Goal: Task Accomplishment & Management: Manage account settings

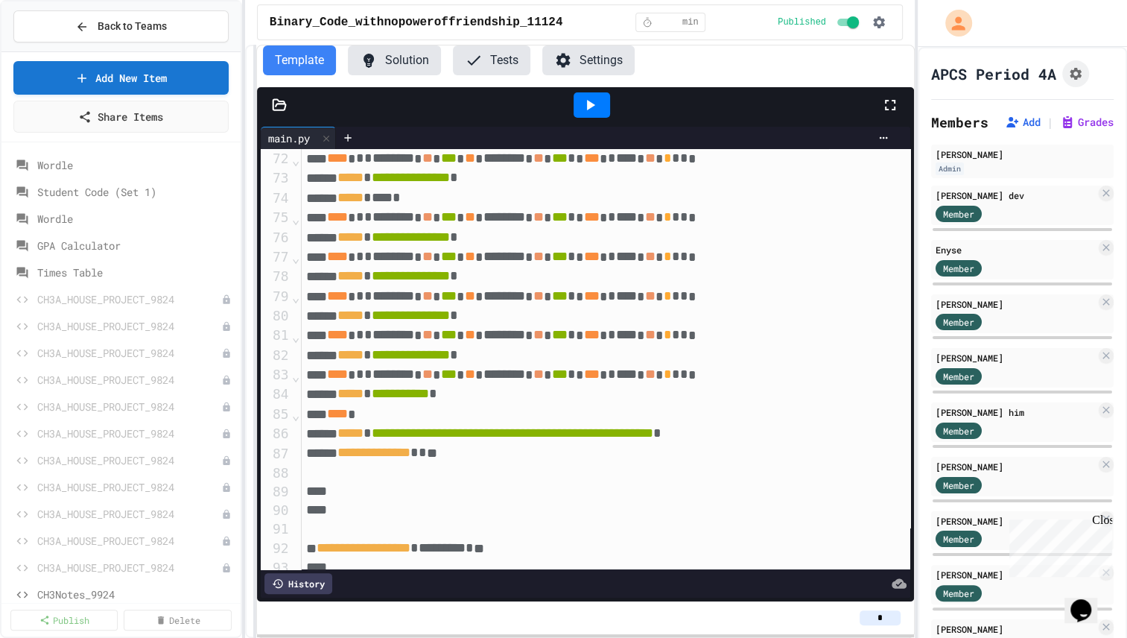
scroll to position [1358, 0]
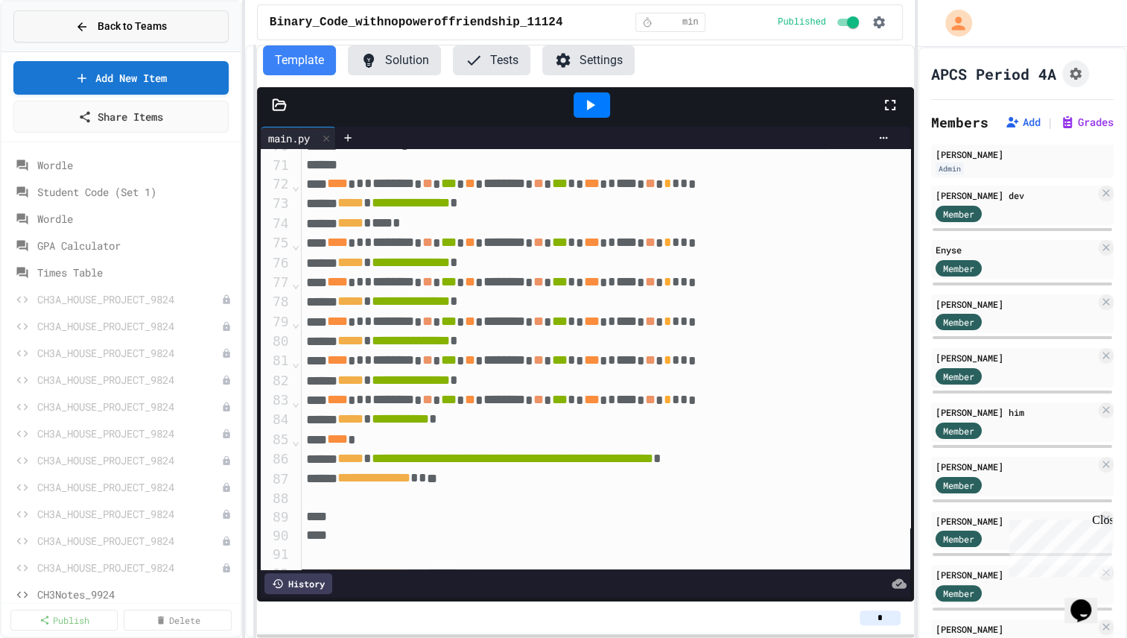
click at [118, 21] on span "Back to Teams" at bounding box center [132, 27] width 69 height 16
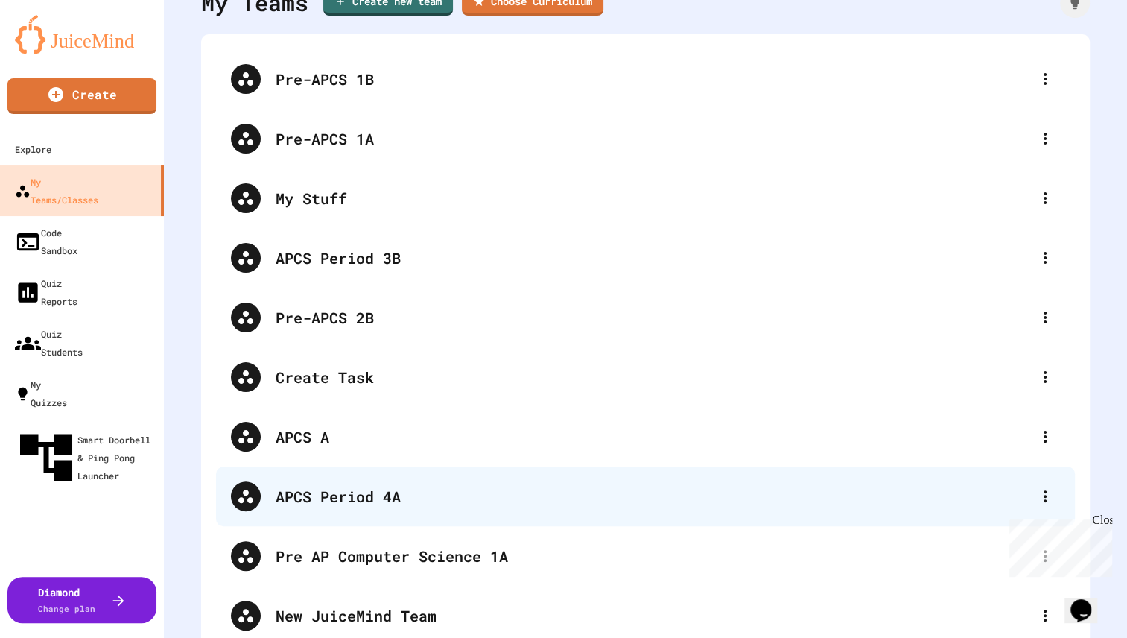
scroll to position [143, 0]
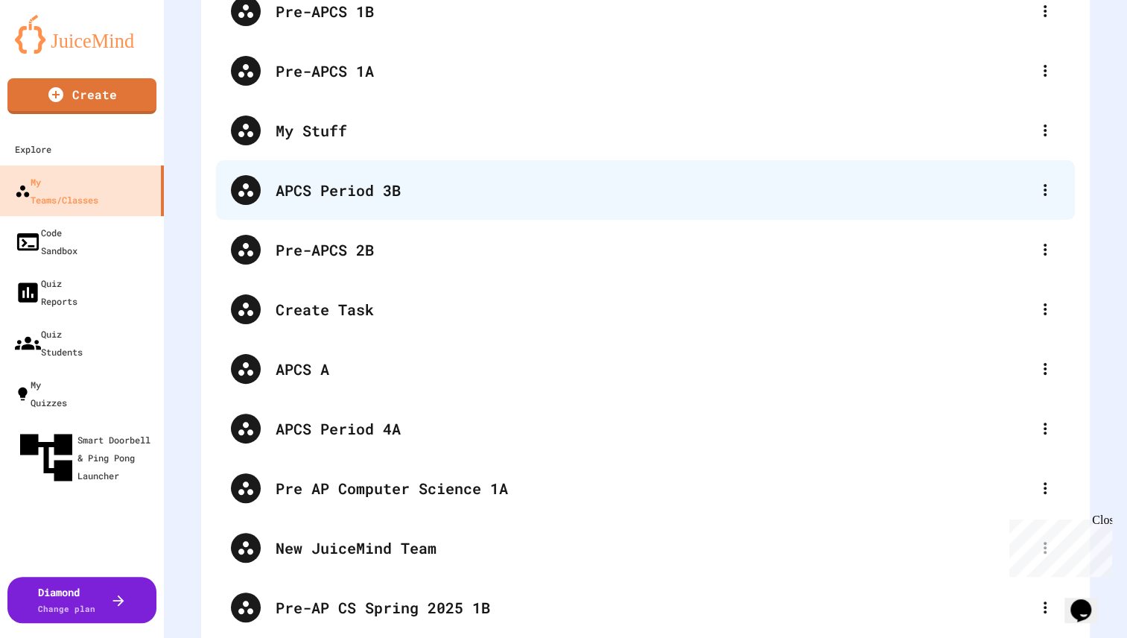
click at [337, 193] on div "APCS Period 3B" at bounding box center [653, 190] width 755 height 22
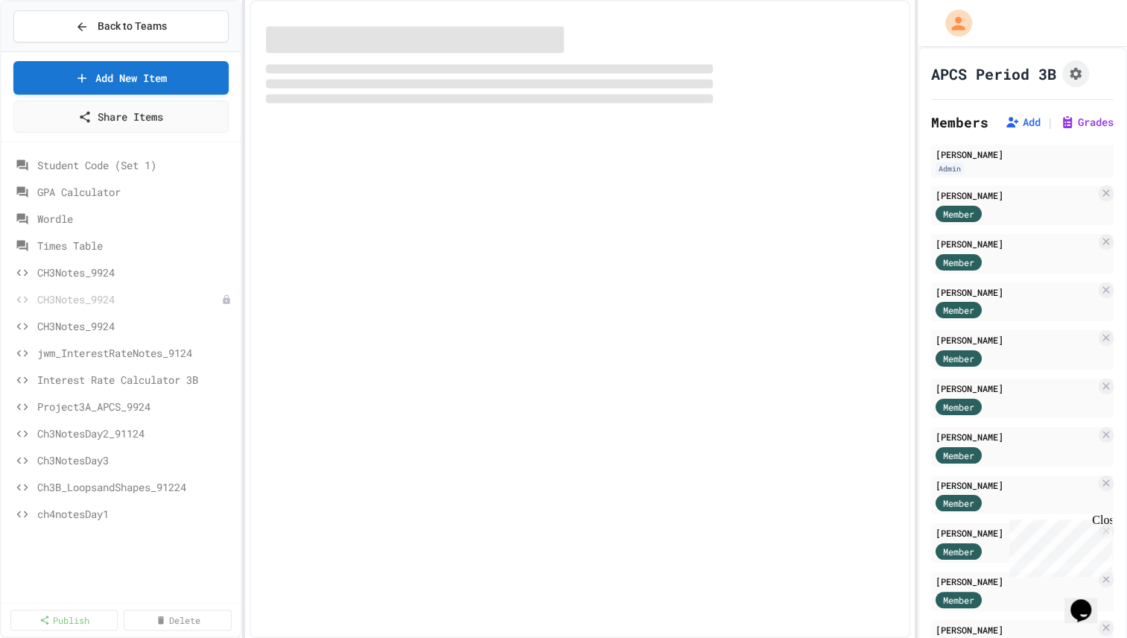
select select "*******"
select select "***"
select select "*******"
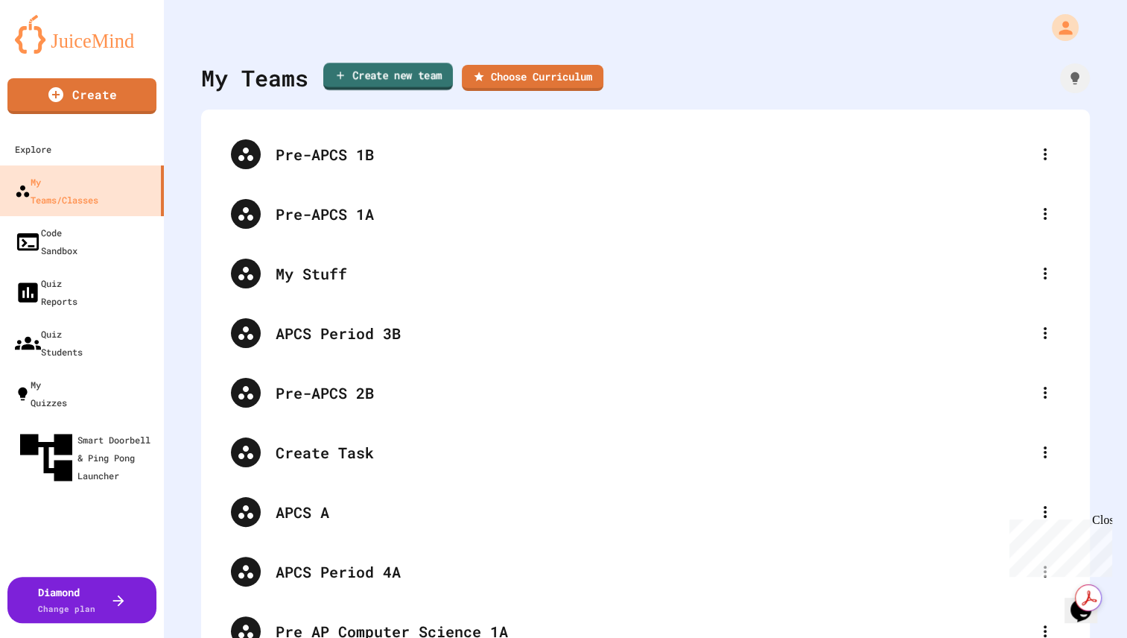
click at [373, 72] on link "Create new team" at bounding box center [388, 77] width 130 height 28
type input "*"
type input "**********"
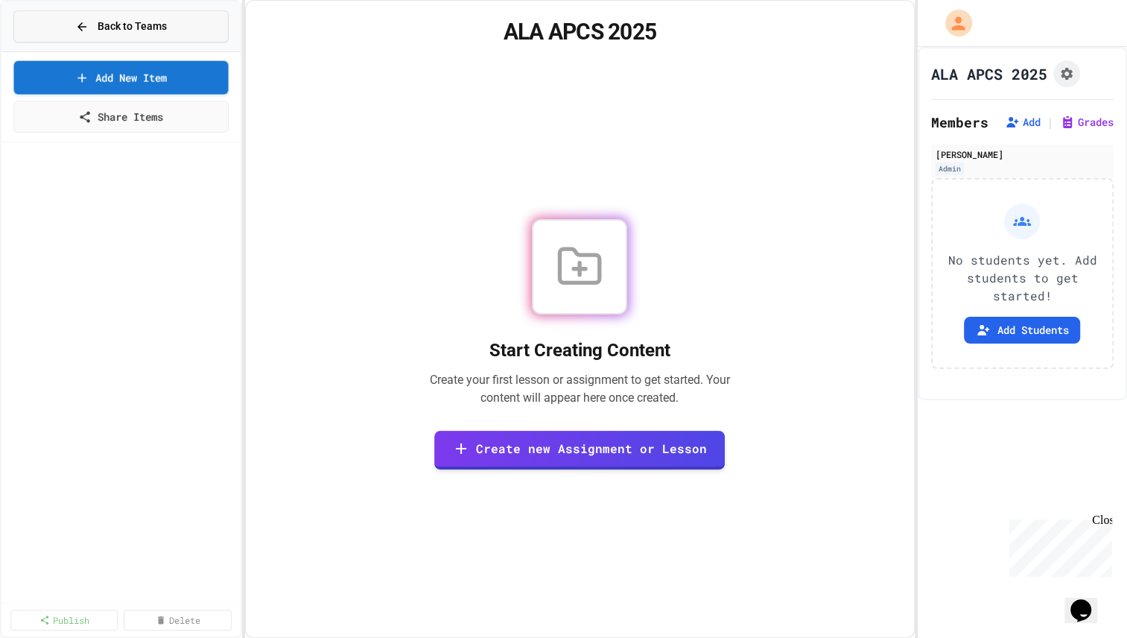
click at [129, 27] on span "Back to Teams" at bounding box center [132, 27] width 69 height 16
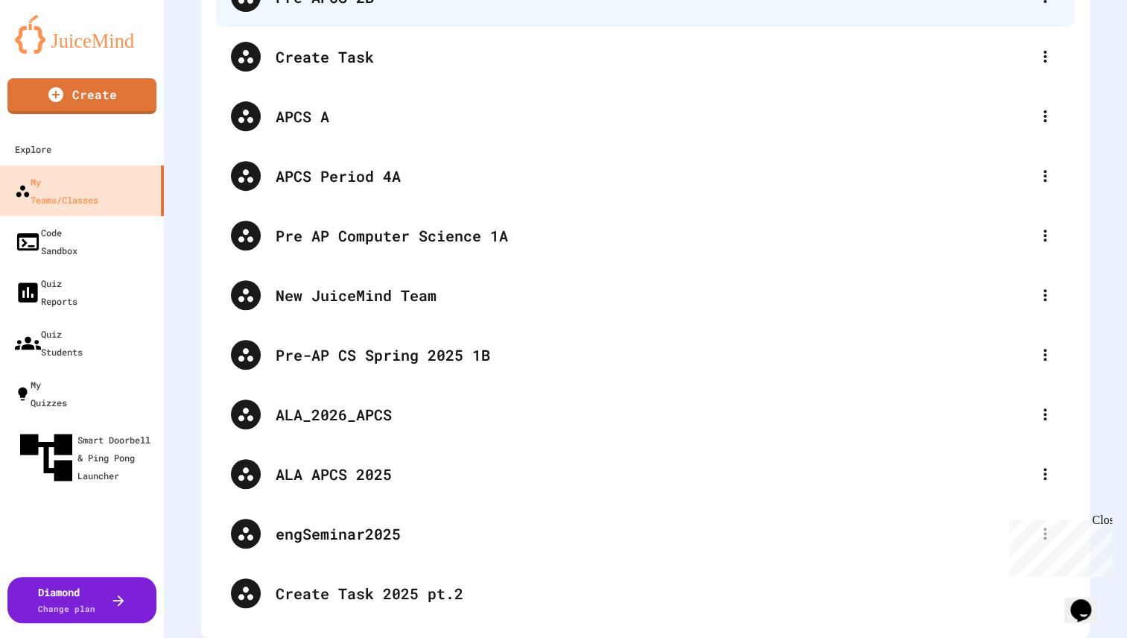
scroll to position [338, 0]
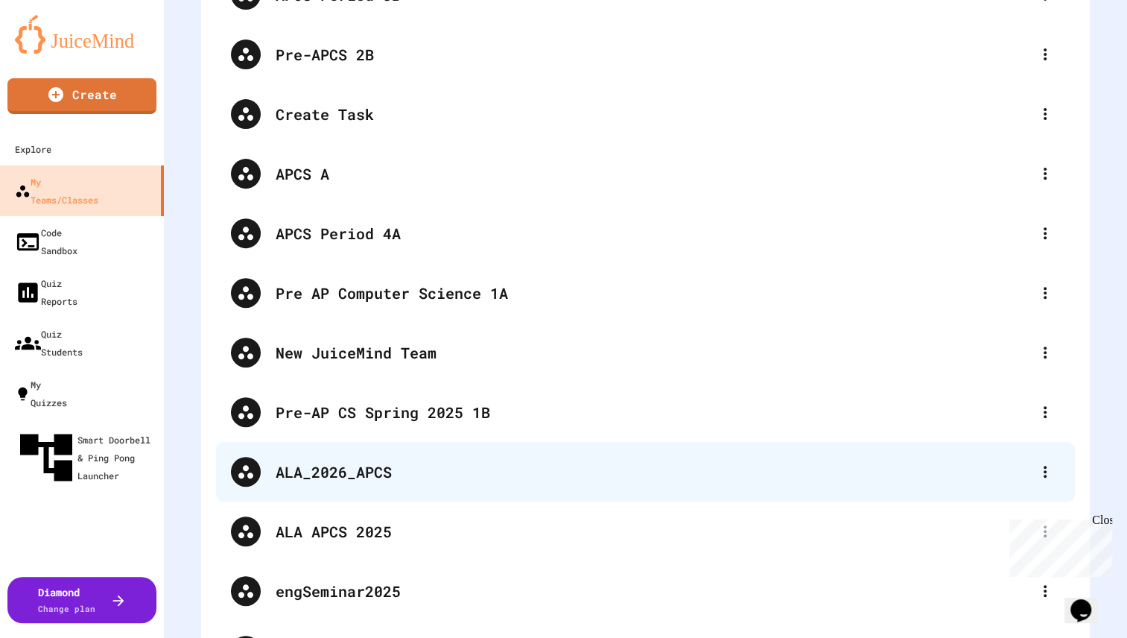
click at [347, 472] on div "ALA_2026_APCS" at bounding box center [653, 471] width 755 height 22
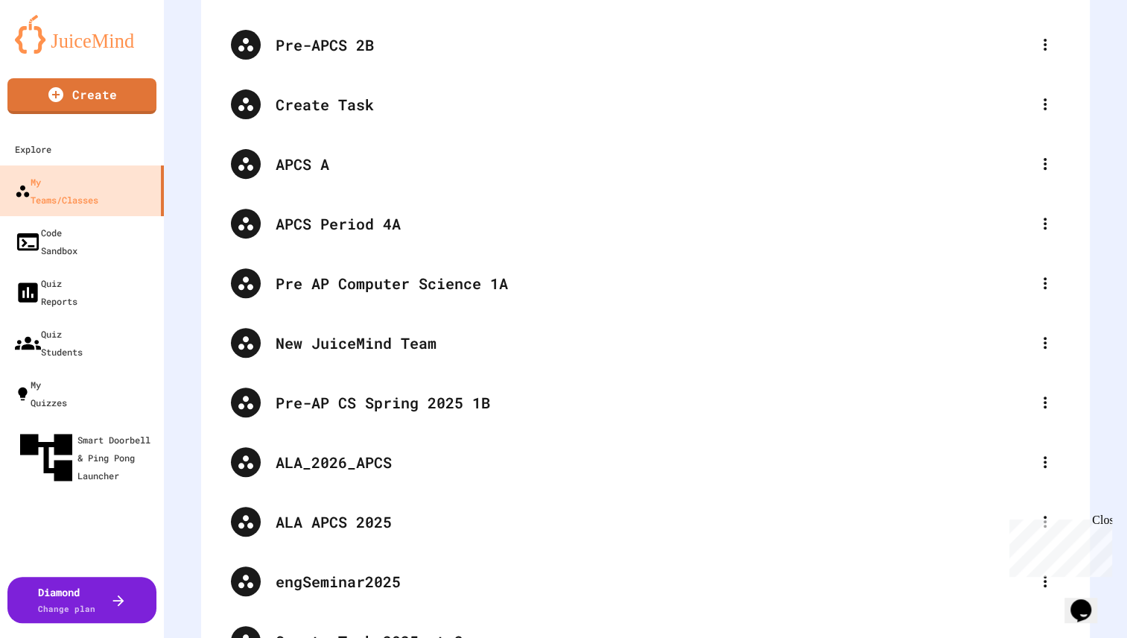
scroll to position [406, 0]
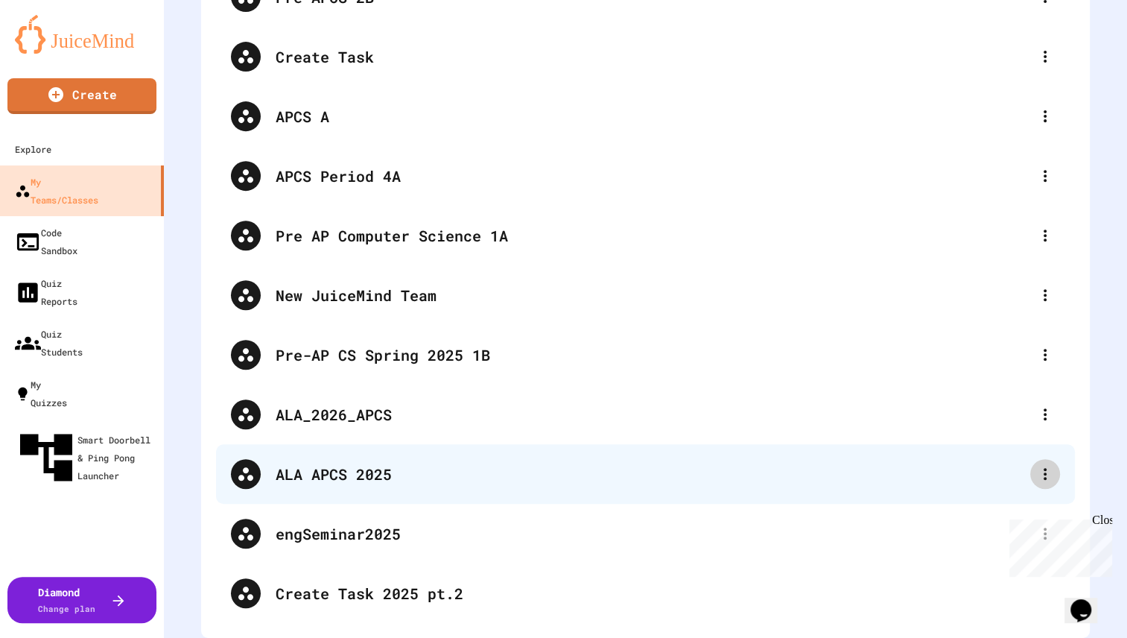
click at [1033, 475] on div at bounding box center [1045, 474] width 30 height 30
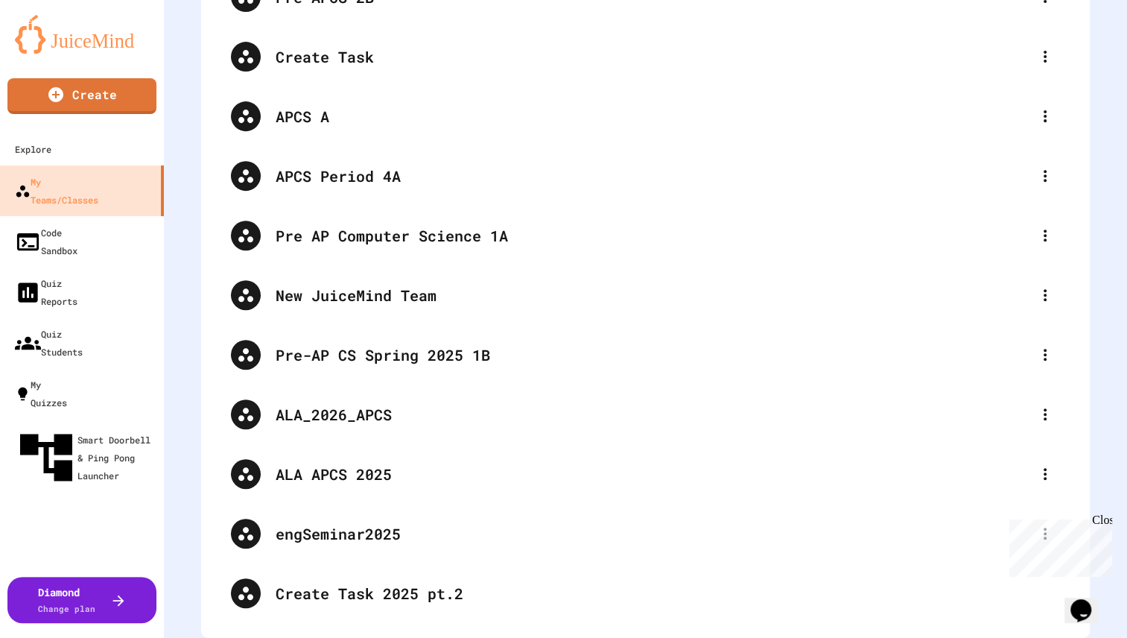
click at [1103, 522] on div "Close" at bounding box center [1101, 522] width 19 height 19
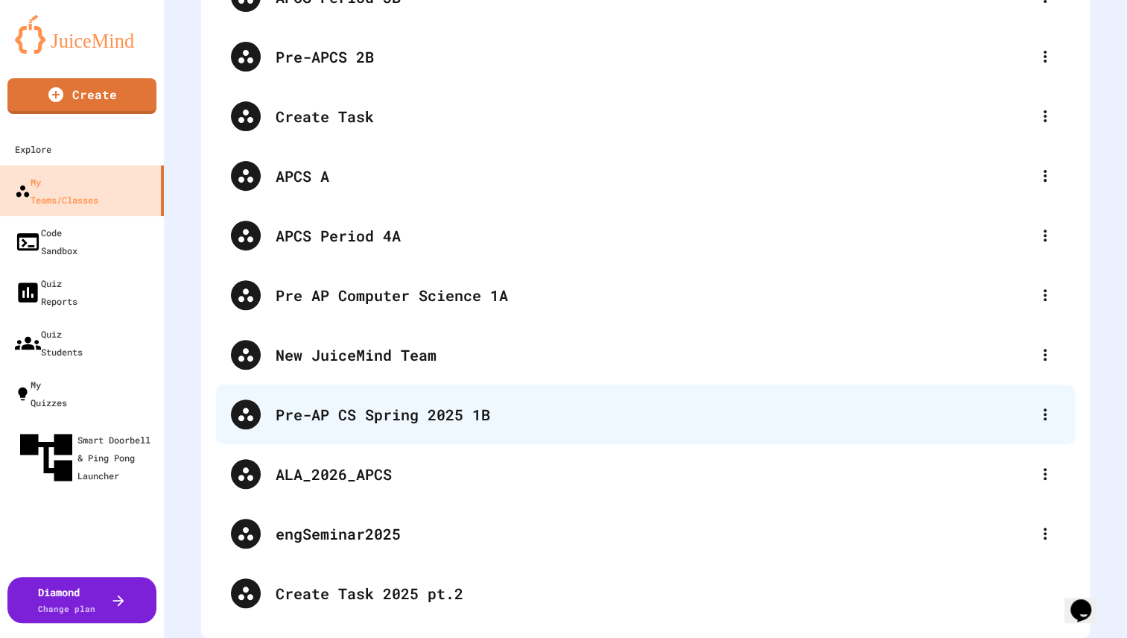
scroll to position [346, 0]
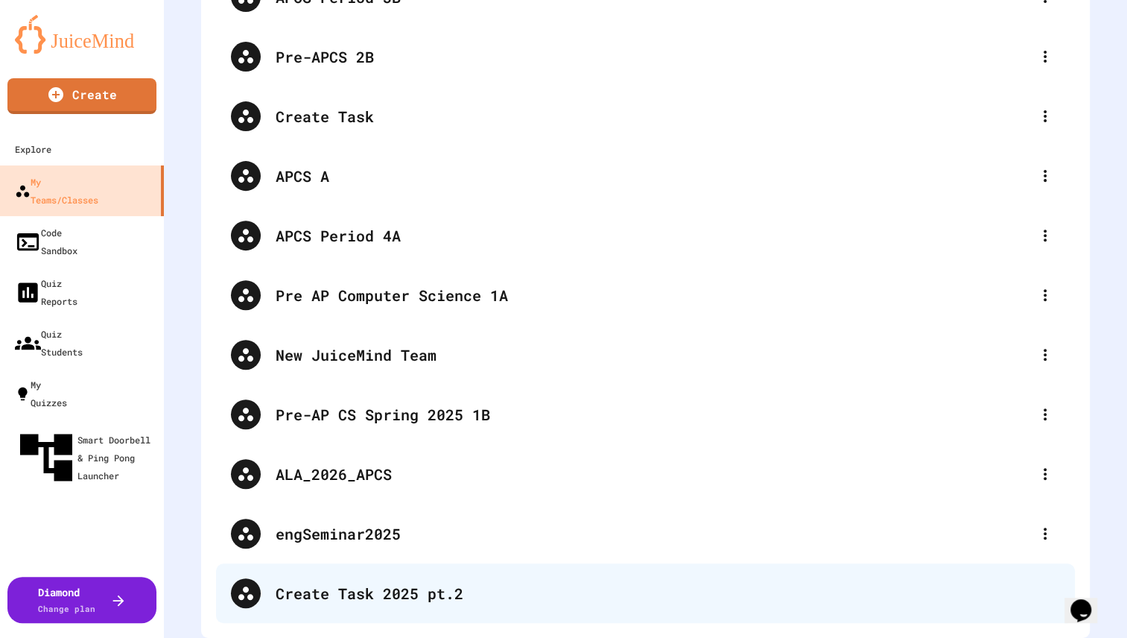
click at [343, 583] on div "Create Task 2025 pt.2" at bounding box center [668, 593] width 785 height 22
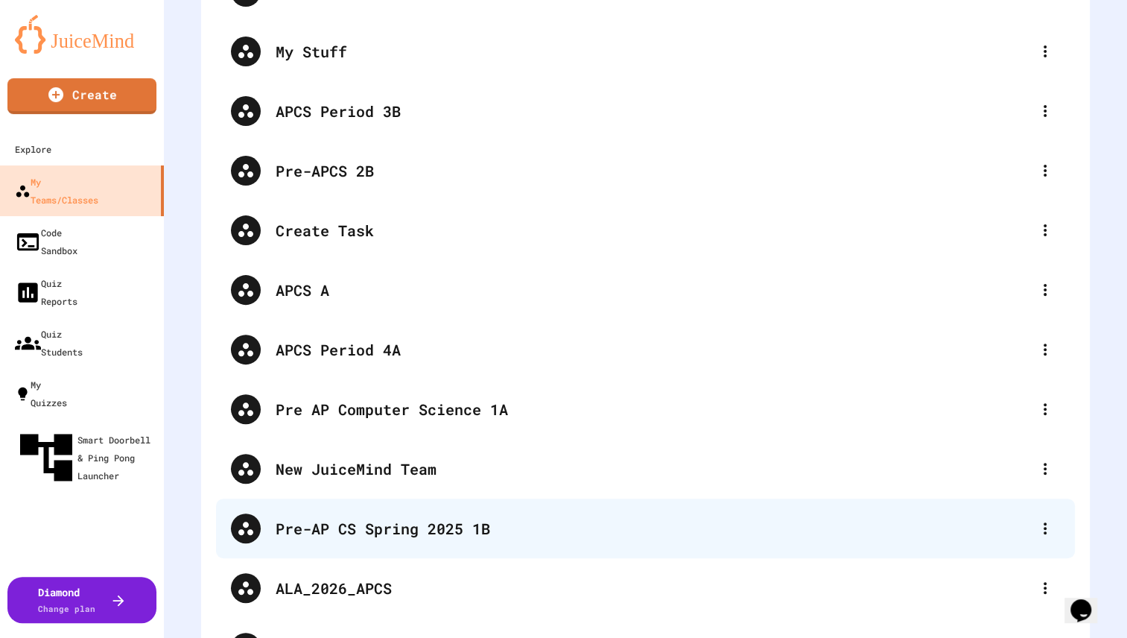
scroll to position [346, 0]
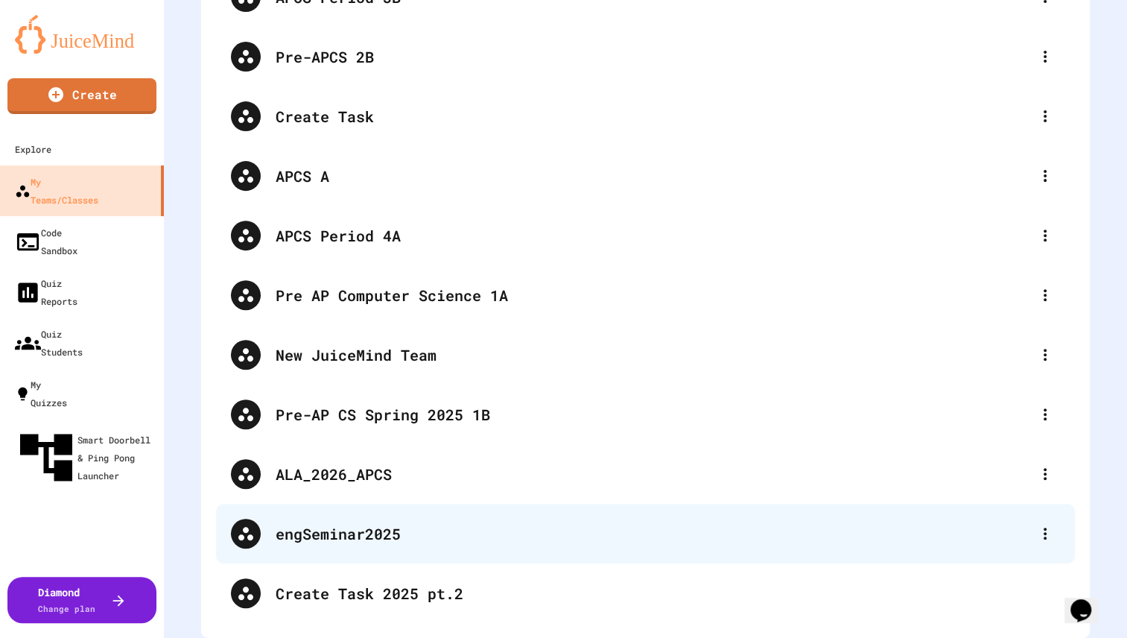
drag, startPoint x: 1013, startPoint y: 593, endPoint x: 701, endPoint y: 504, distance: 324.0
click at [701, 504] on div "engSeminar2025" at bounding box center [645, 534] width 859 height 60
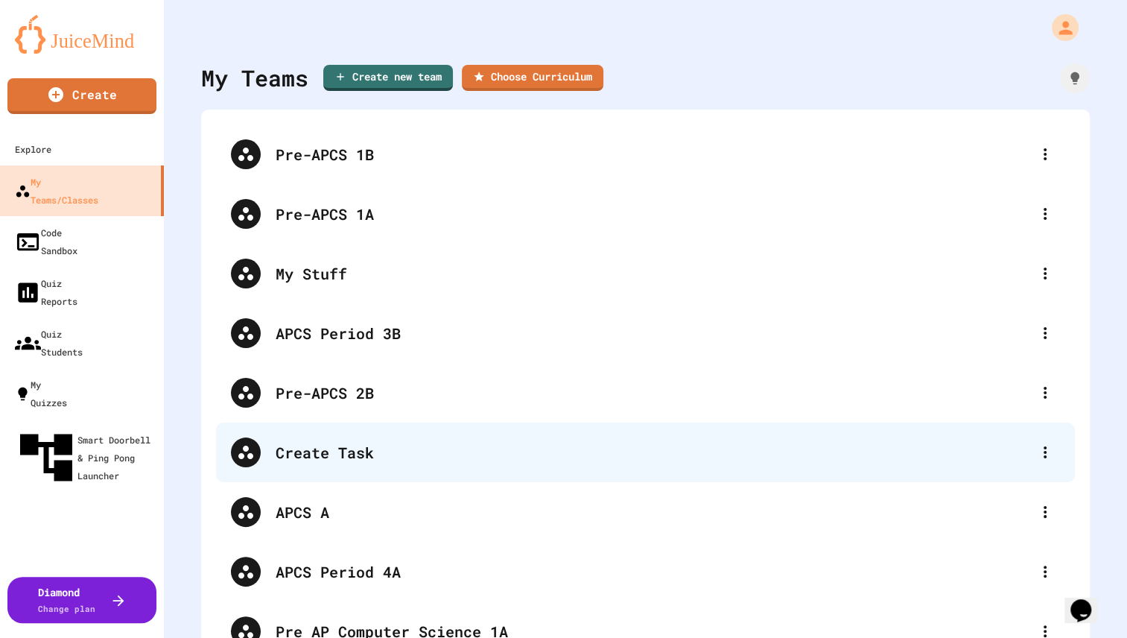
click at [906, 457] on div "Create Task" at bounding box center [653, 452] width 755 height 22
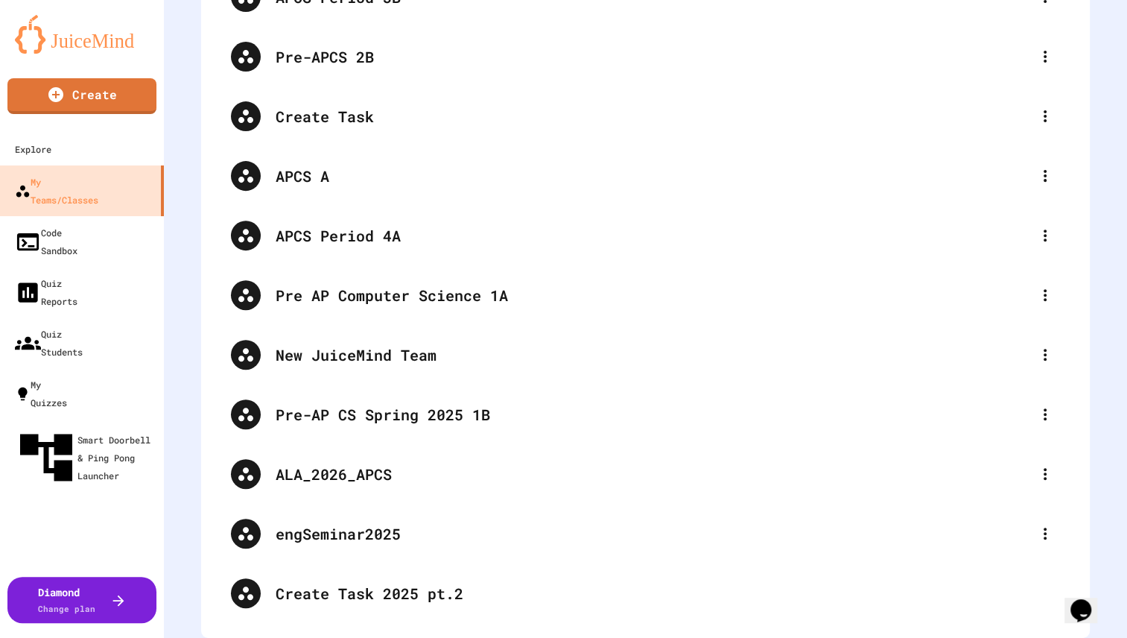
scroll to position [346, 0]
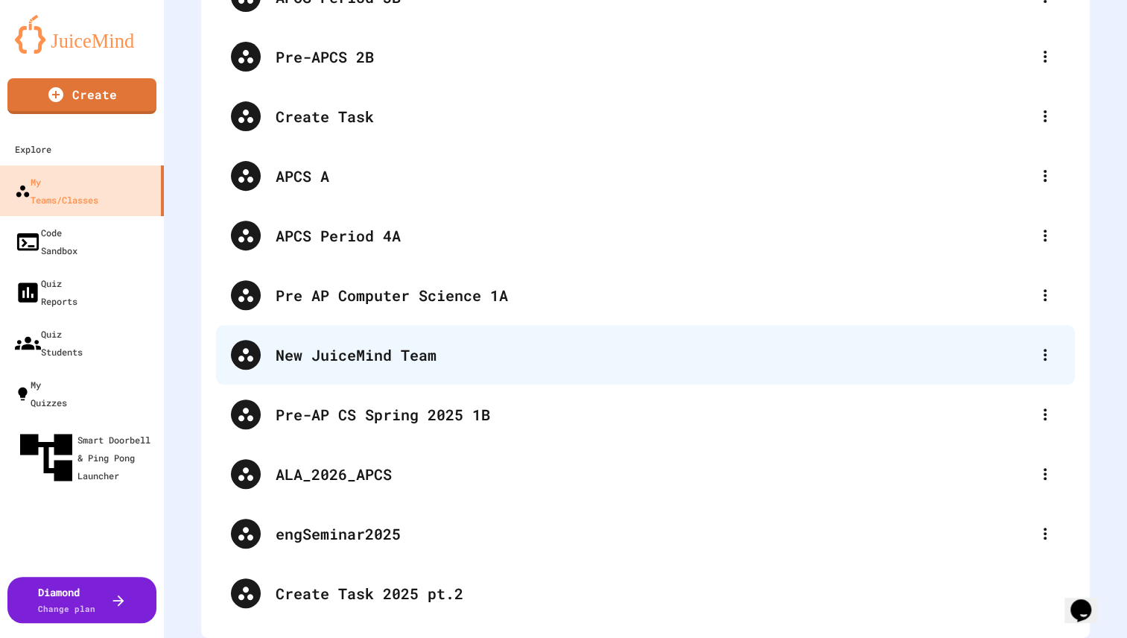
click at [464, 353] on div "New JuiceMind Team" at bounding box center [653, 354] width 755 height 22
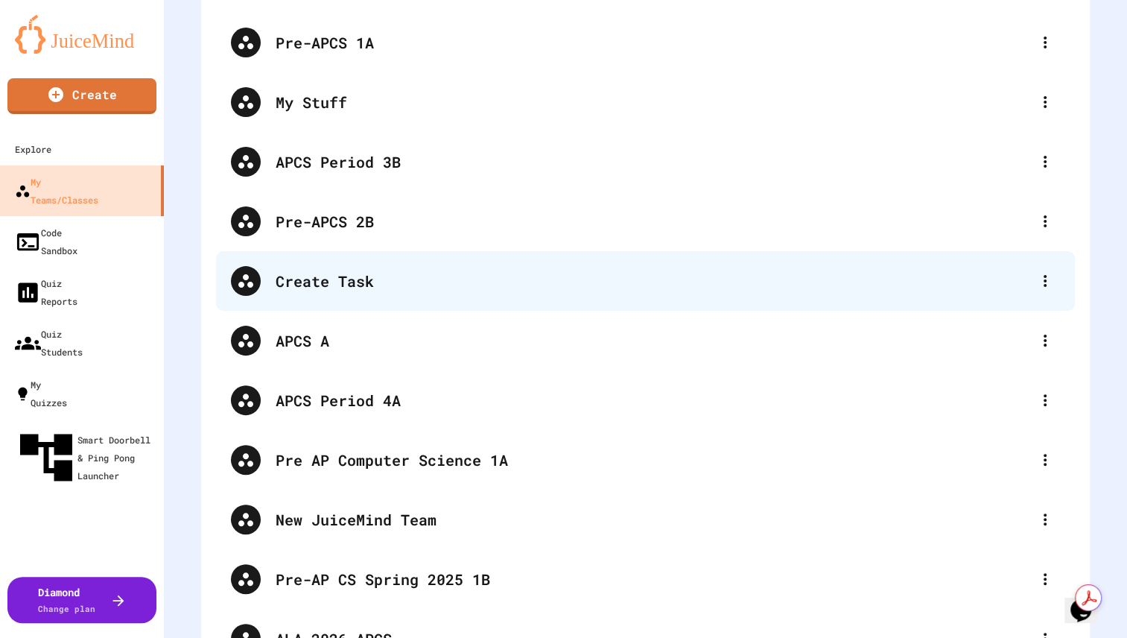
scroll to position [338, 0]
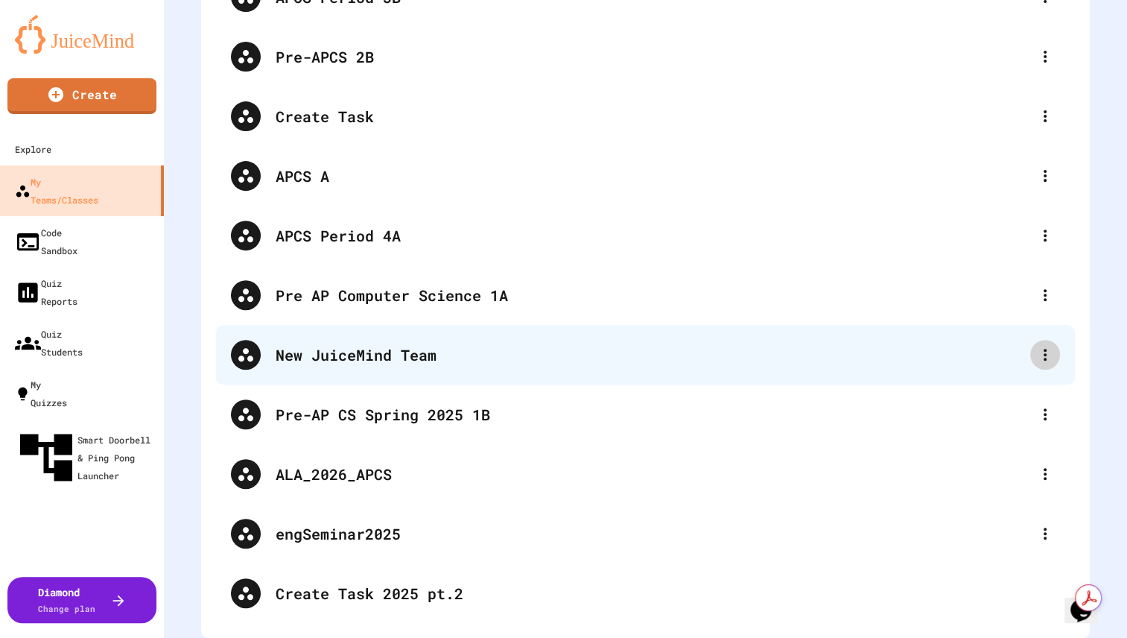
click at [1037, 359] on icon at bounding box center [1045, 355] width 18 height 18
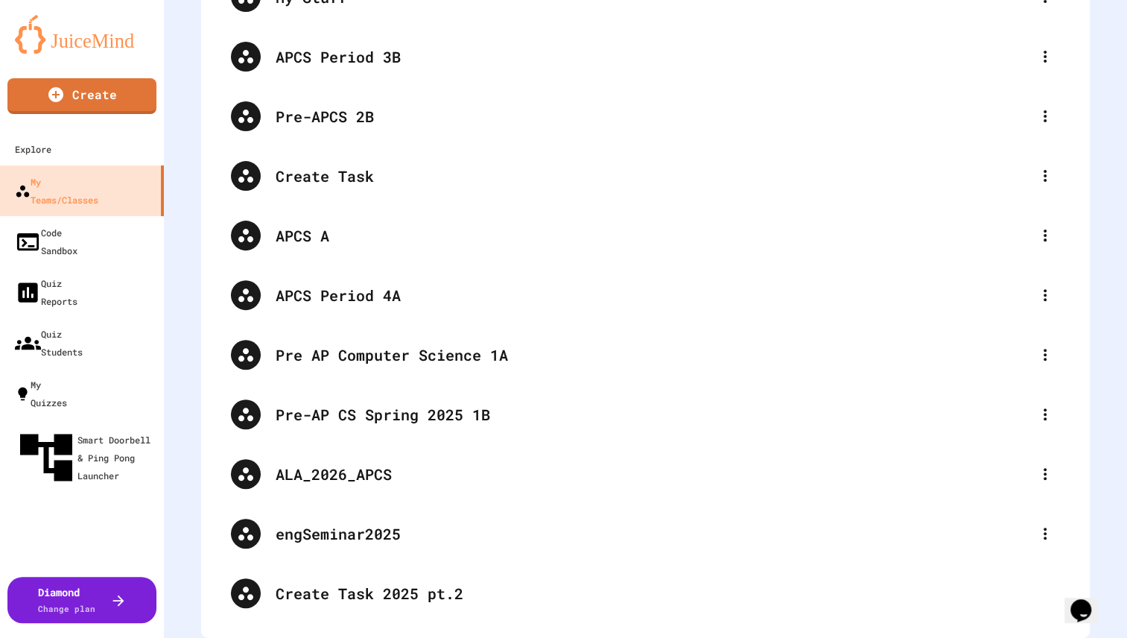
scroll to position [287, 0]
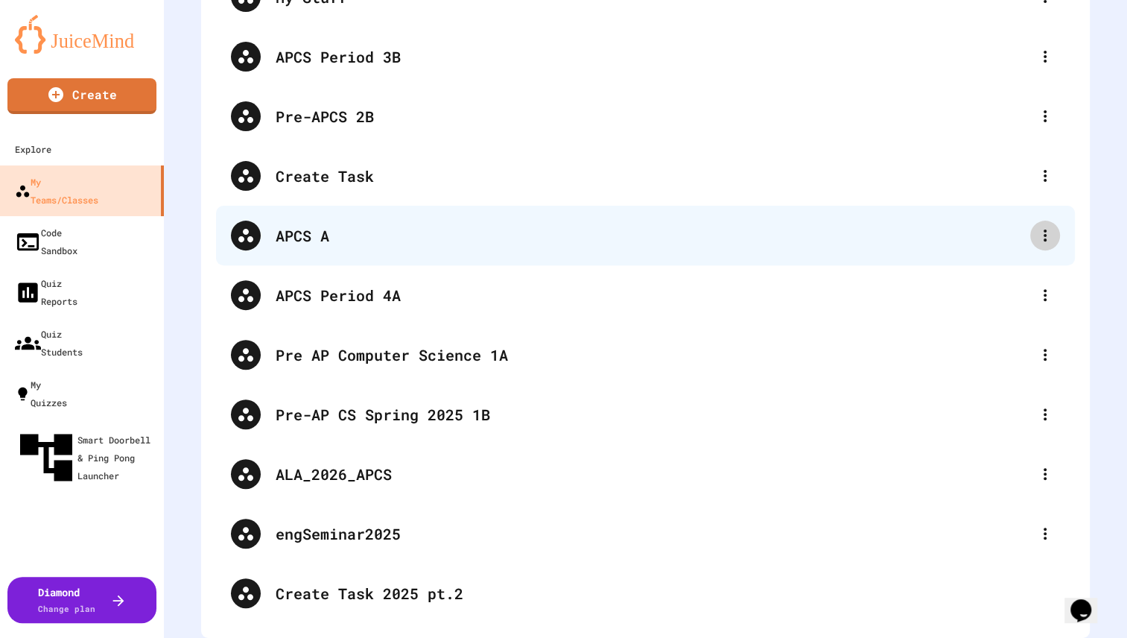
click at [1039, 226] on icon at bounding box center [1045, 235] width 18 height 18
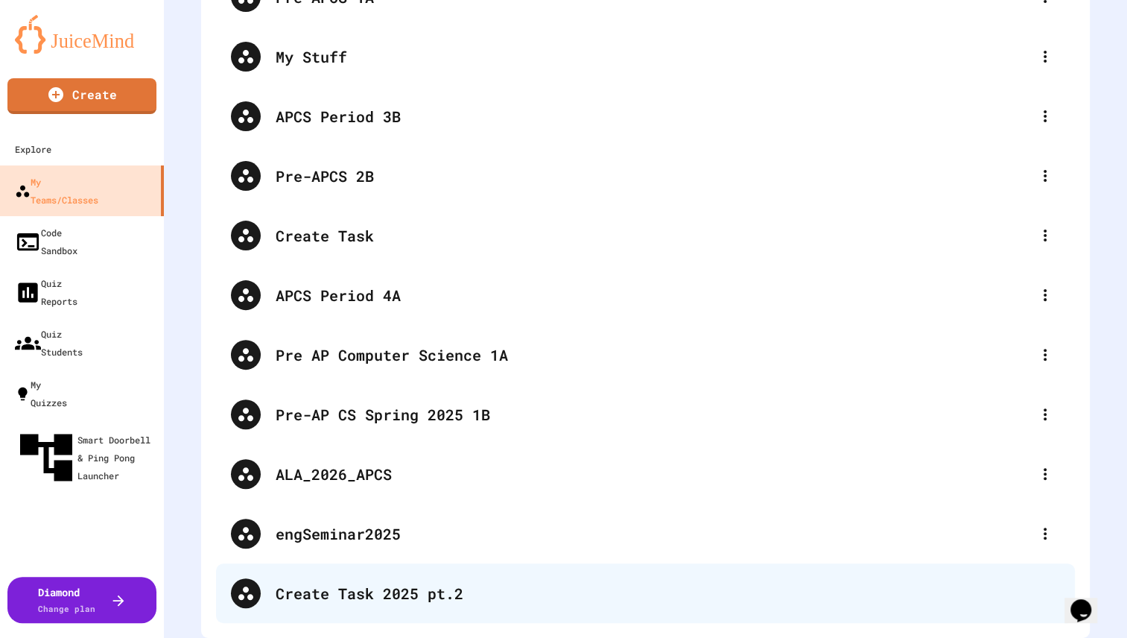
click at [362, 582] on div "Create Task 2025 pt.2" at bounding box center [668, 593] width 785 height 22
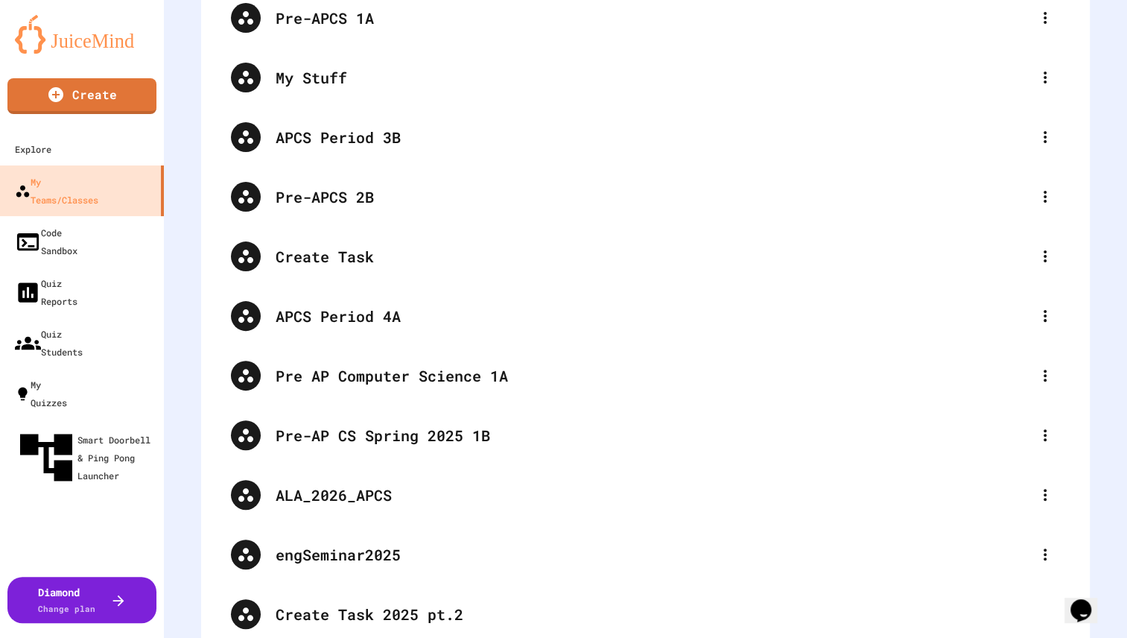
scroll to position [197, 0]
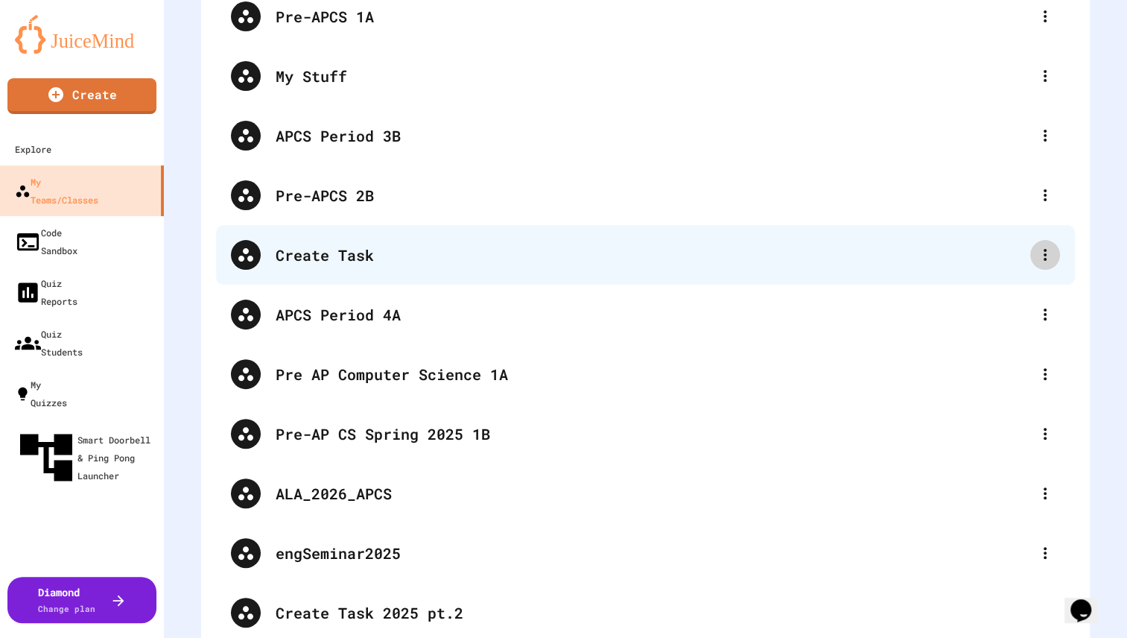
drag, startPoint x: 1047, startPoint y: 255, endPoint x: 1036, endPoint y: 253, distance: 11.3
click at [1038, 253] on div "Pre-APCS 1B Pre-APCS 1A My Stuff APCS Period 3B Pre-APCS 2B Create Task APCS Pe…" at bounding box center [645, 284] width 859 height 715
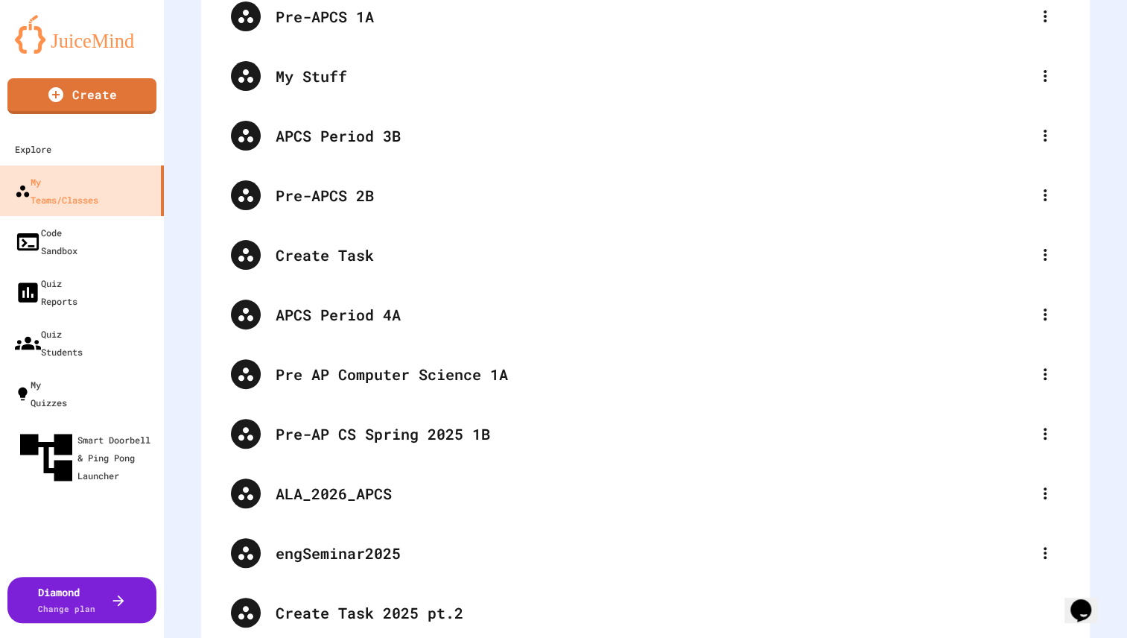
click at [1036, 252] on icon at bounding box center [1045, 255] width 18 height 18
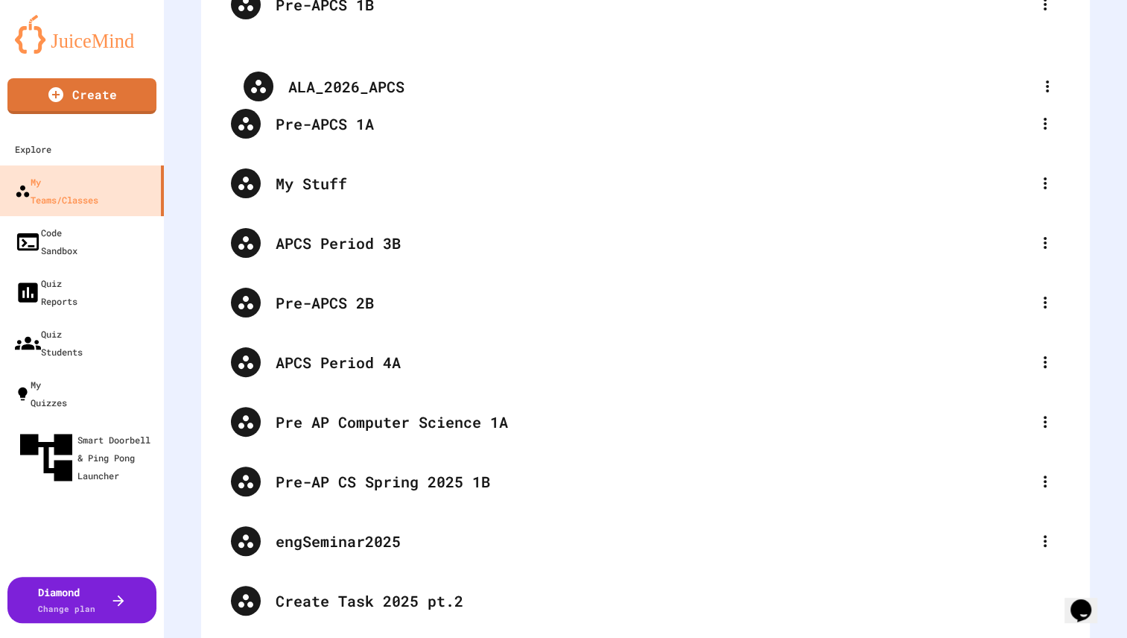
scroll to position [0, 0]
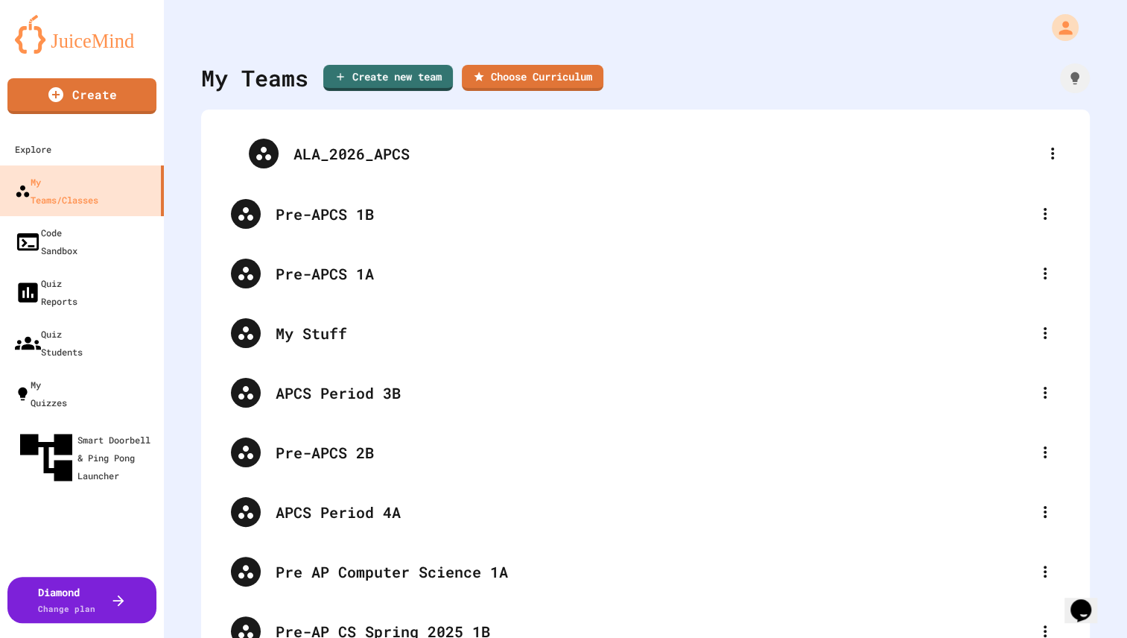
drag, startPoint x: 403, startPoint y: 459, endPoint x: 422, endPoint y: 143, distance: 316.4
click at [422, 143] on div "Pre-APCS 1B Pre-APCS 1A My Stuff APCS Period 3B Pre-APCS 2B APCS Period 4A Pre …" at bounding box center [645, 452] width 859 height 656
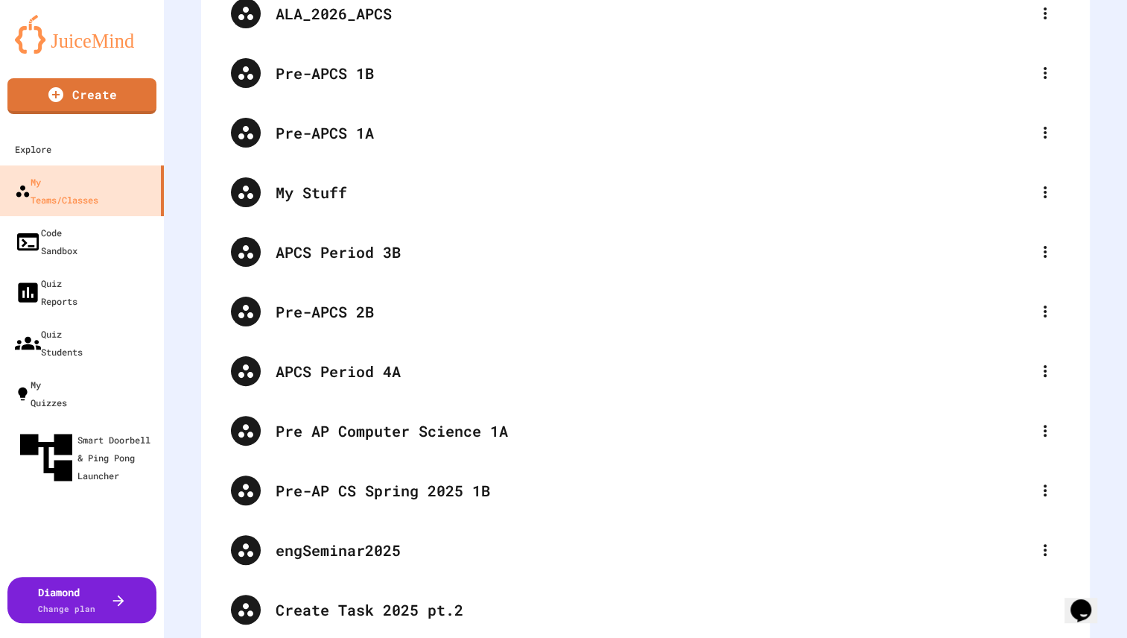
scroll to position [168, 0]
